Goal: Transaction & Acquisition: Purchase product/service

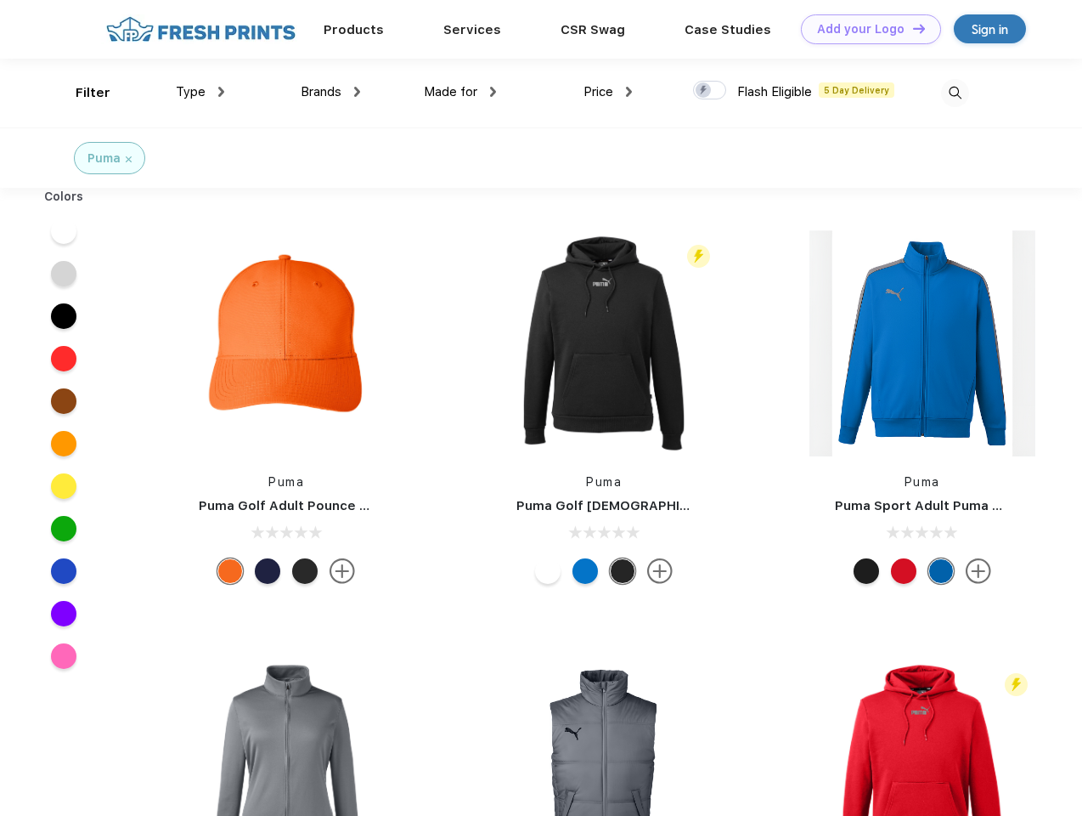
click at [865, 29] on link "Add your Logo Design Tool" at bounding box center [871, 29] width 140 height 30
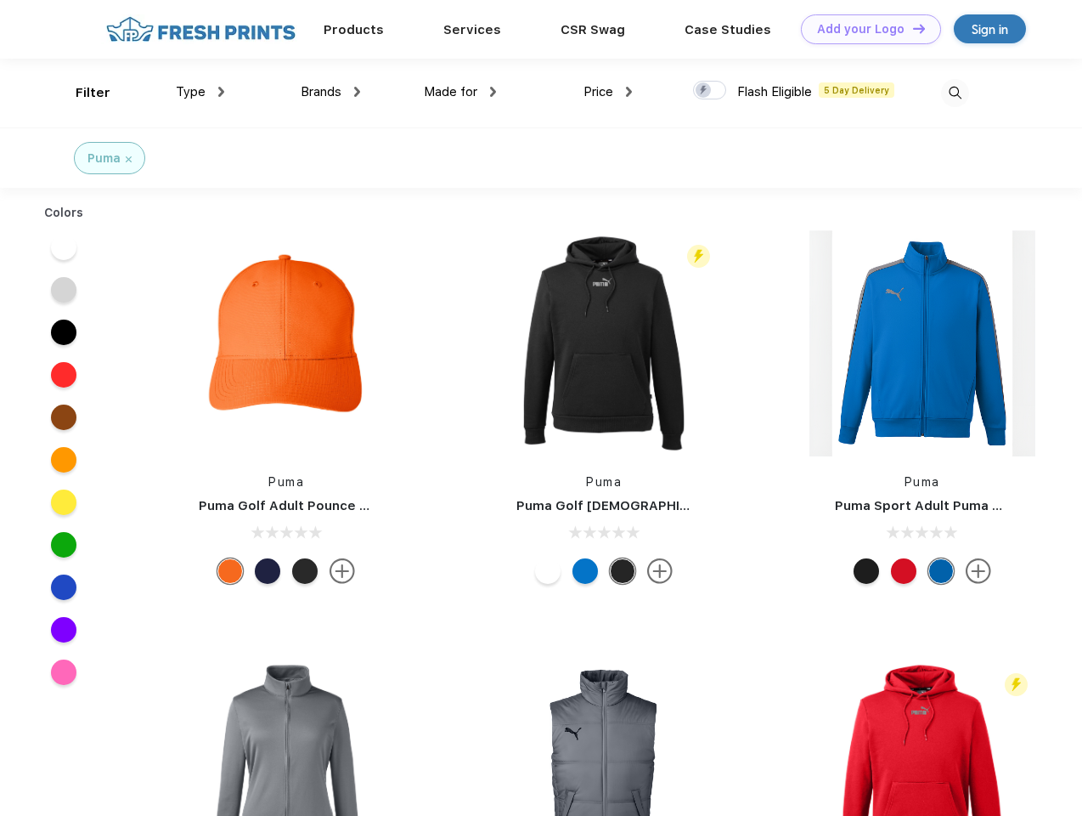
click at [0, 0] on div "Design Tool" at bounding box center [0, 0] width 0 height 0
click at [912, 28] on link "Add your Logo Design Tool" at bounding box center [871, 29] width 140 height 30
click at [82, 93] on div "Filter" at bounding box center [93, 93] width 35 height 20
click at [201, 92] on span "Type" at bounding box center [191, 91] width 30 height 15
click at [331, 92] on span "Brands" at bounding box center [321, 91] width 41 height 15
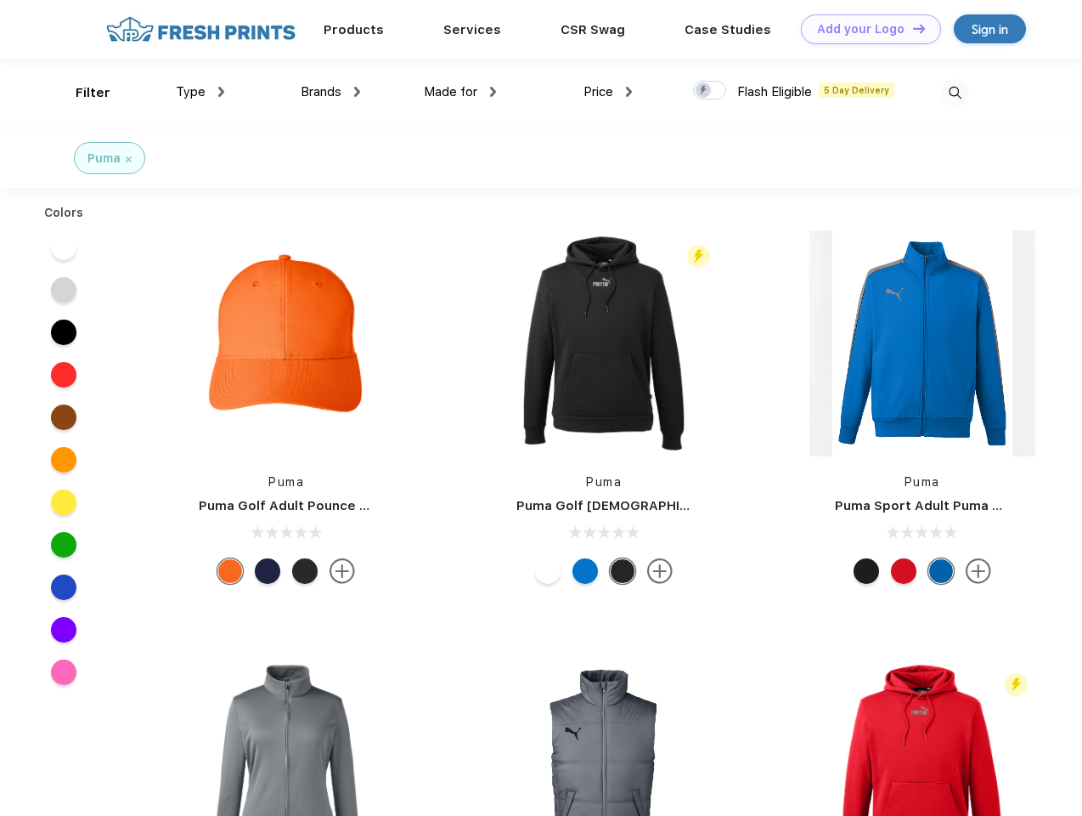
click at [460, 92] on span "Made for" at bounding box center [451, 91] width 54 height 15
click at [608, 92] on span "Price" at bounding box center [599, 91] width 30 height 15
click at [710, 91] on div at bounding box center [709, 90] width 33 height 19
click at [704, 91] on input "checkbox" at bounding box center [698, 85] width 11 height 11
click at [955, 93] on img at bounding box center [955, 93] width 28 height 28
